Goal: Navigation & Orientation: Go to known website

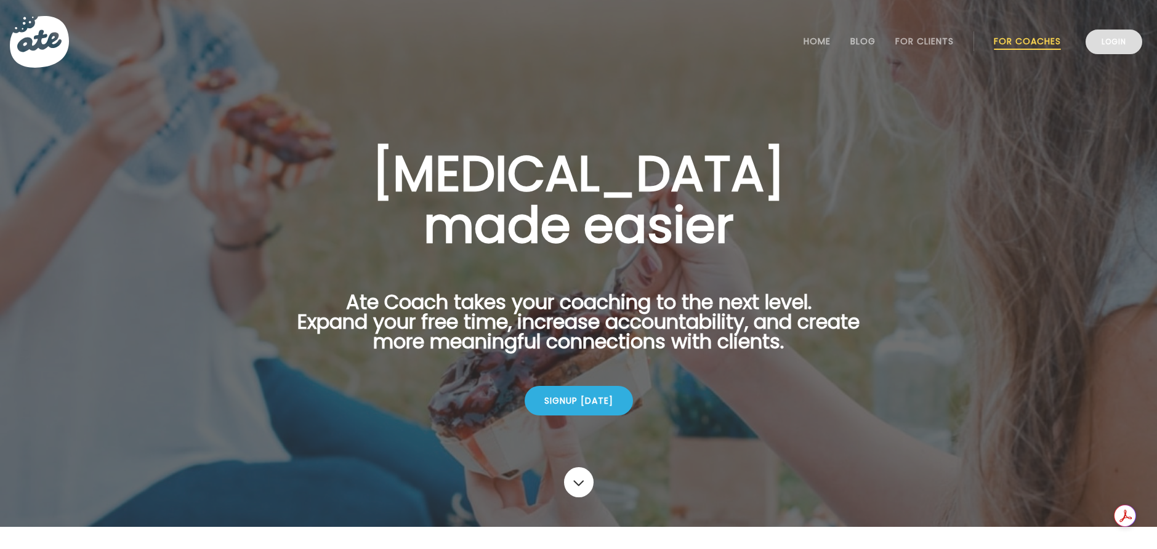
click at [1106, 43] on link "Login" at bounding box center [1114, 42] width 57 height 25
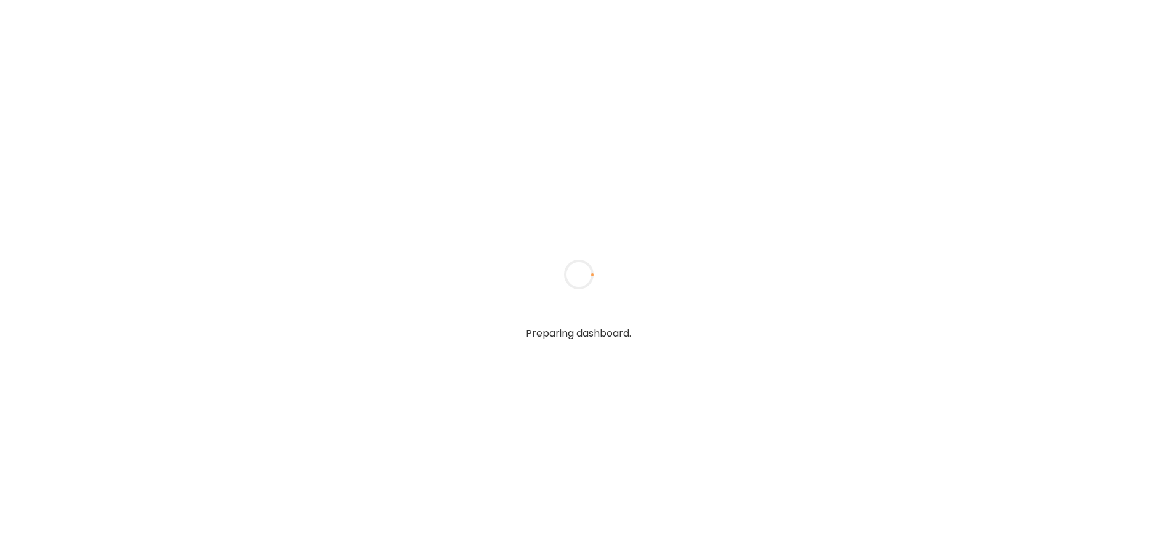
type input "**********"
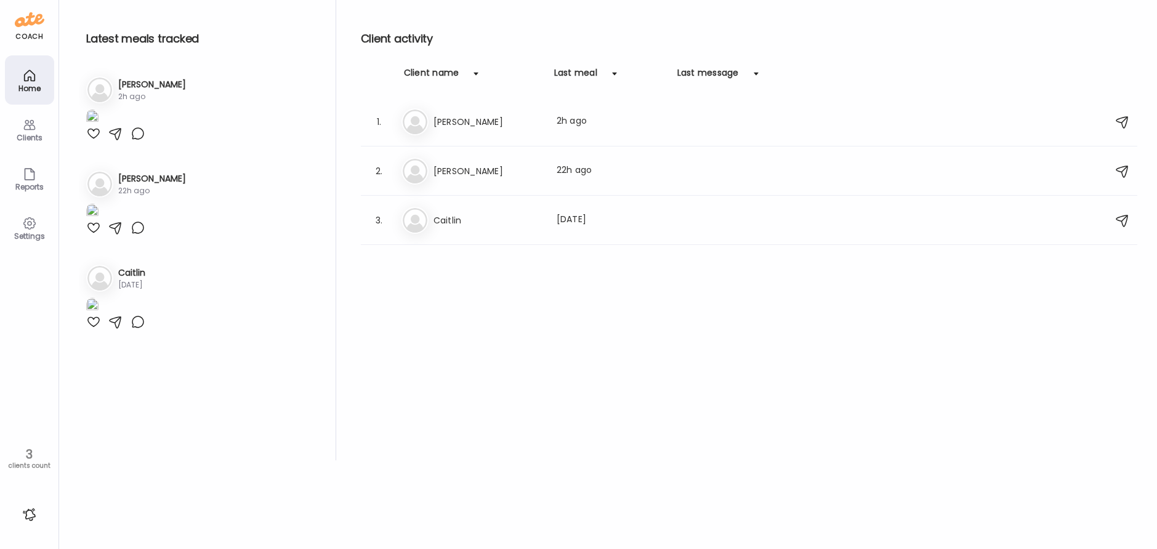
scroll to position [67, 0]
type input "**********"
click at [449, 126] on h3 "Lou" at bounding box center [488, 122] width 108 height 15
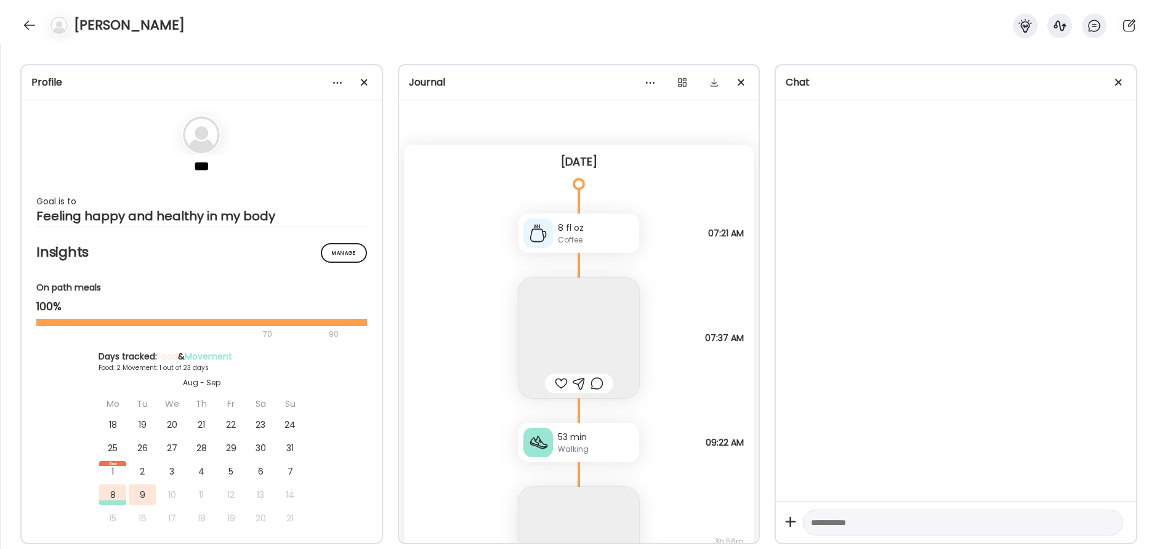
scroll to position [1033, 0]
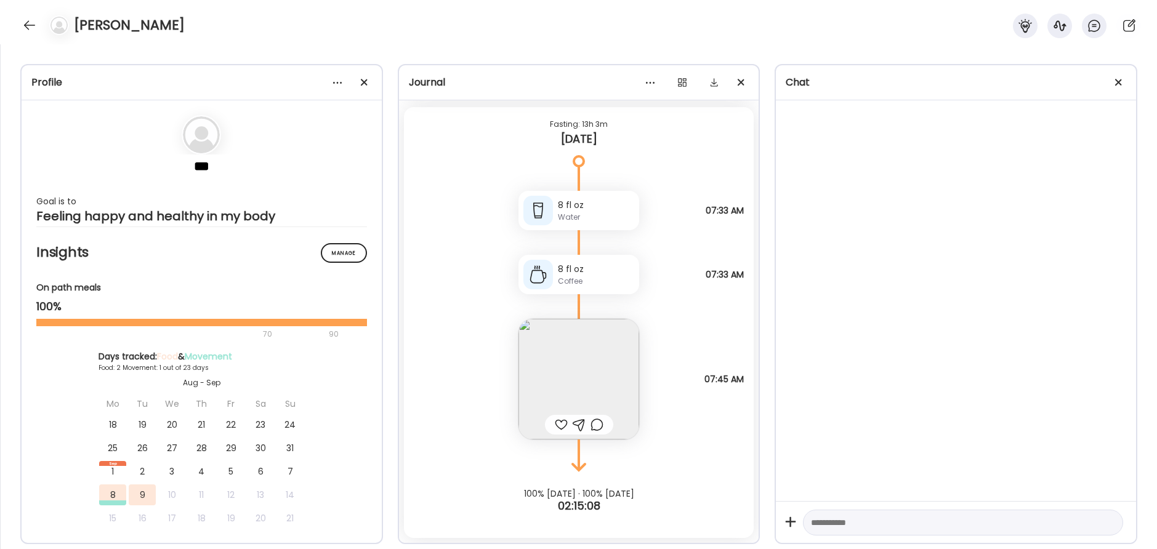
click at [562, 429] on div at bounding box center [561, 425] width 13 height 15
click at [25, 28] on div at bounding box center [30, 25] width 20 height 20
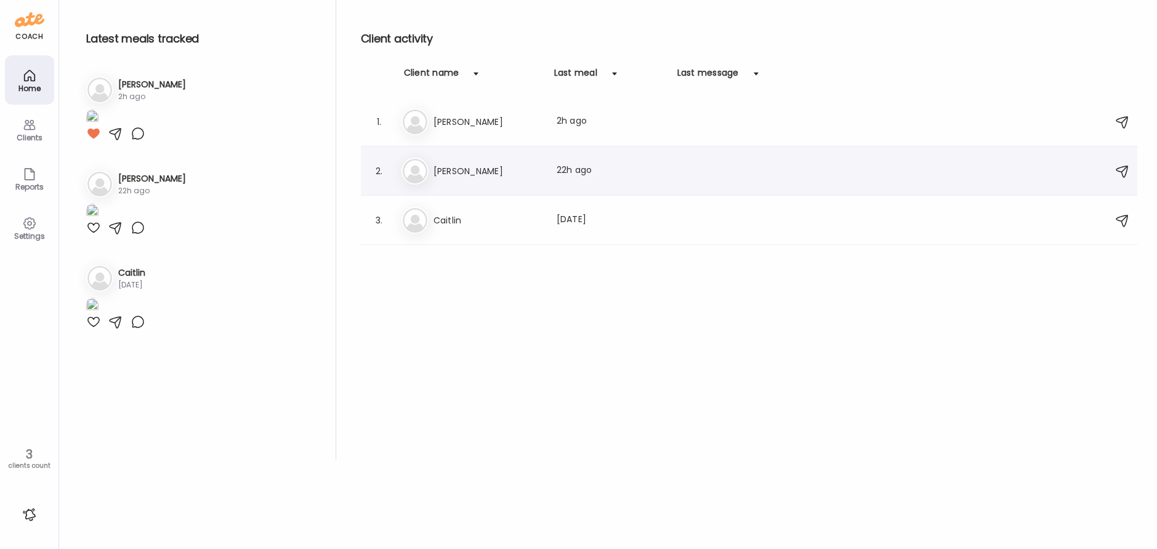
click at [446, 170] on h3 "Darren" at bounding box center [488, 171] width 108 height 15
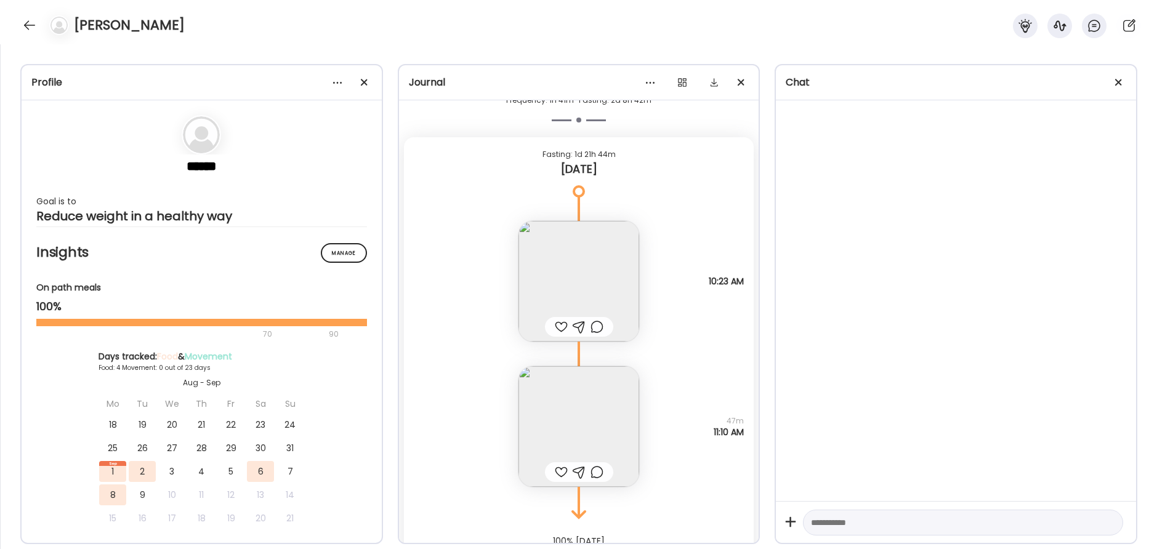
scroll to position [1752, 0]
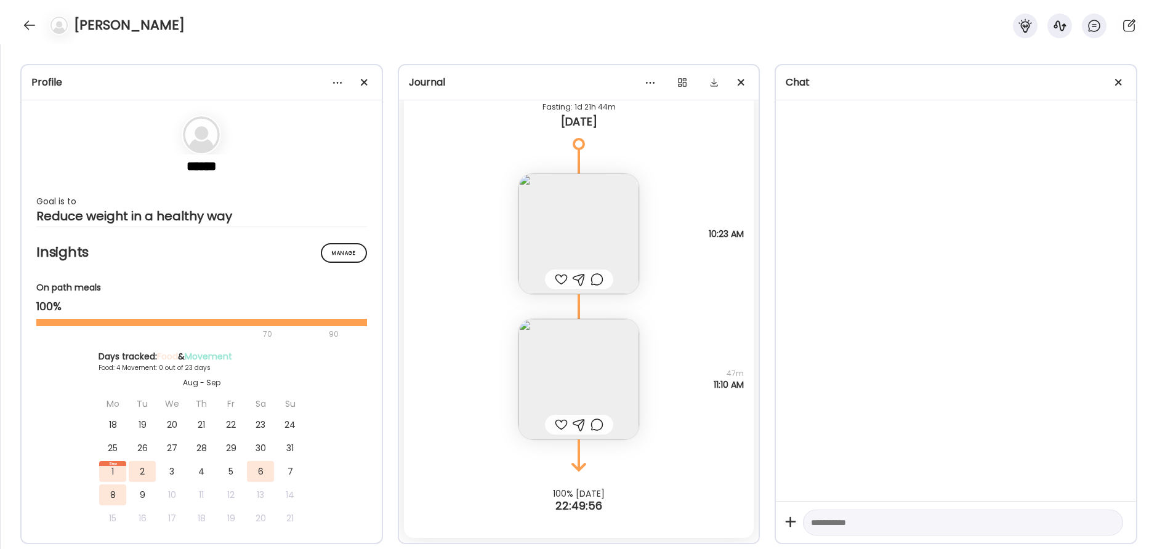
click at [560, 427] on div at bounding box center [561, 425] width 13 height 15
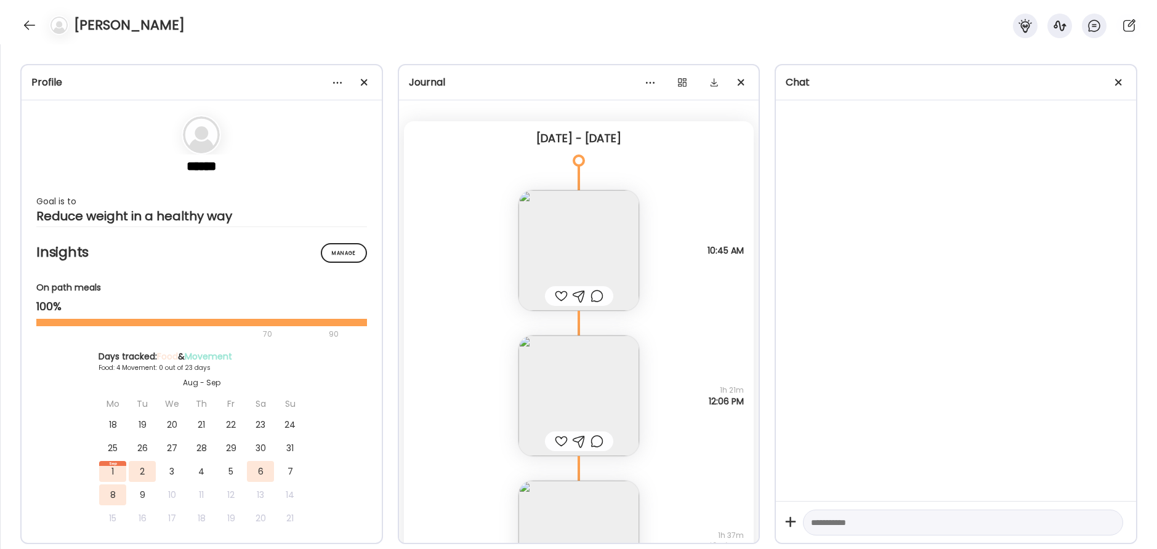
scroll to position [0, 0]
